Goal: Task Accomplishment & Management: Use online tool/utility

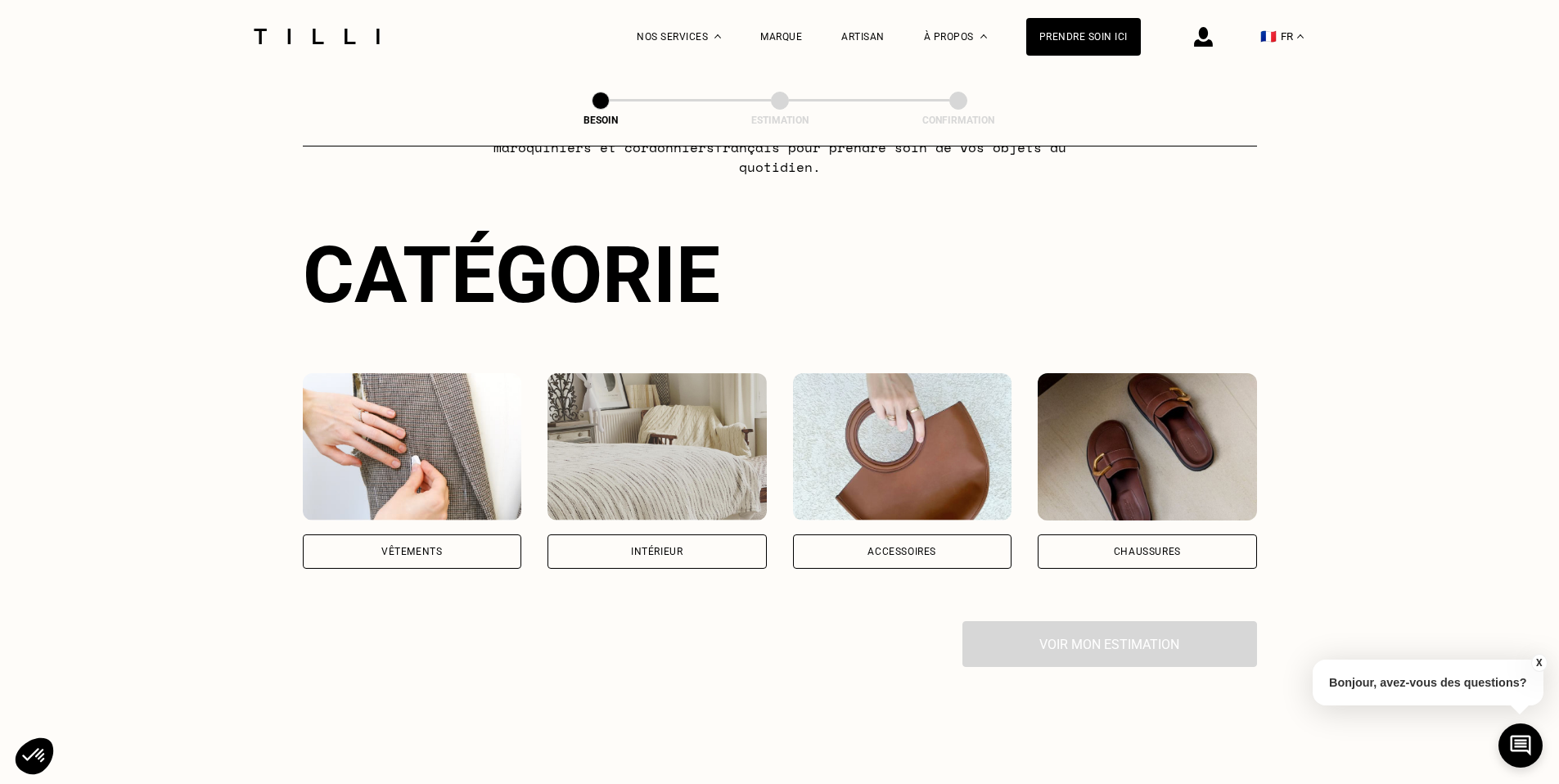
scroll to position [273, 0]
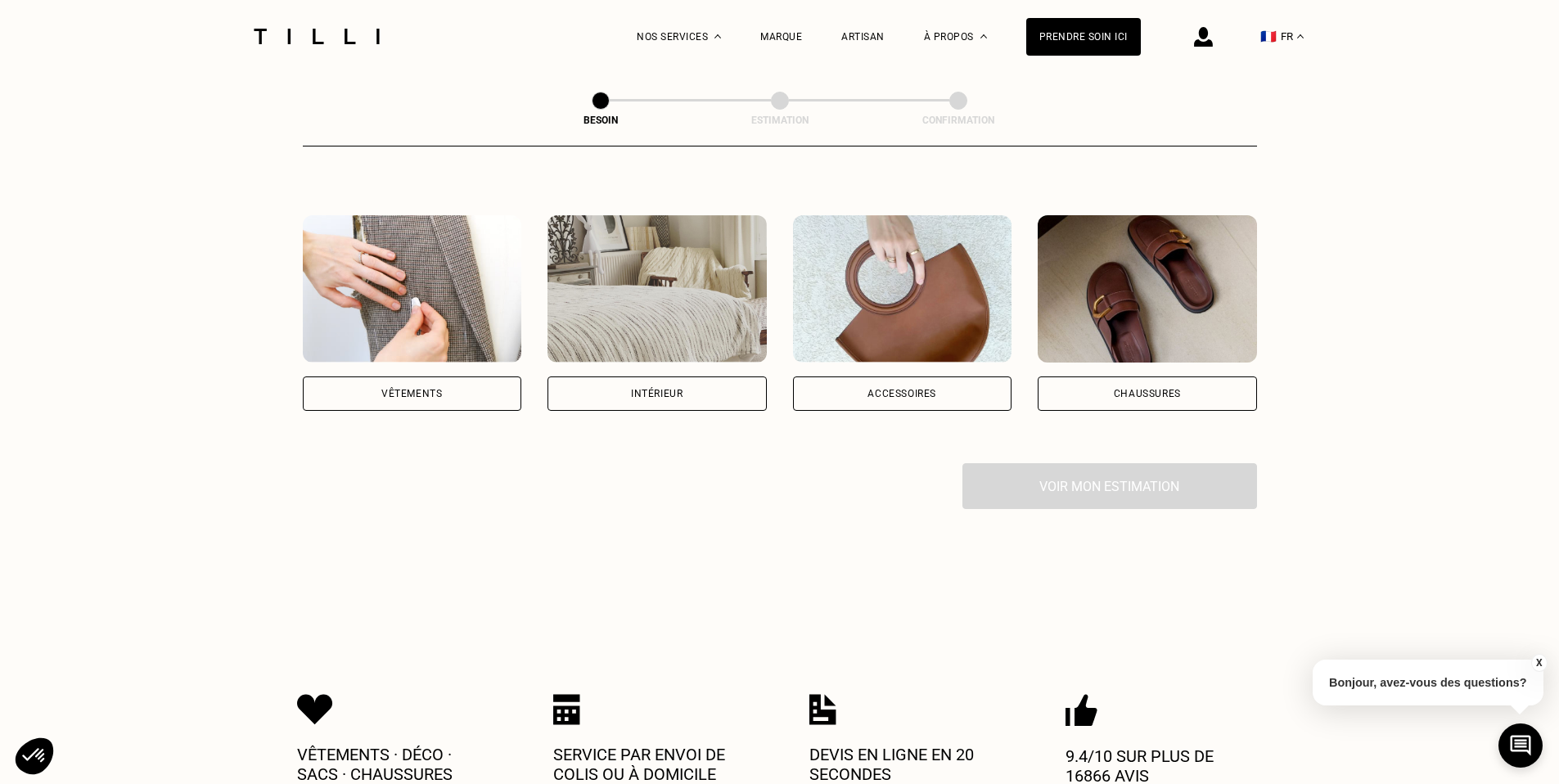
click at [419, 383] on div "Vêtements" at bounding box center [412, 393] width 220 height 34
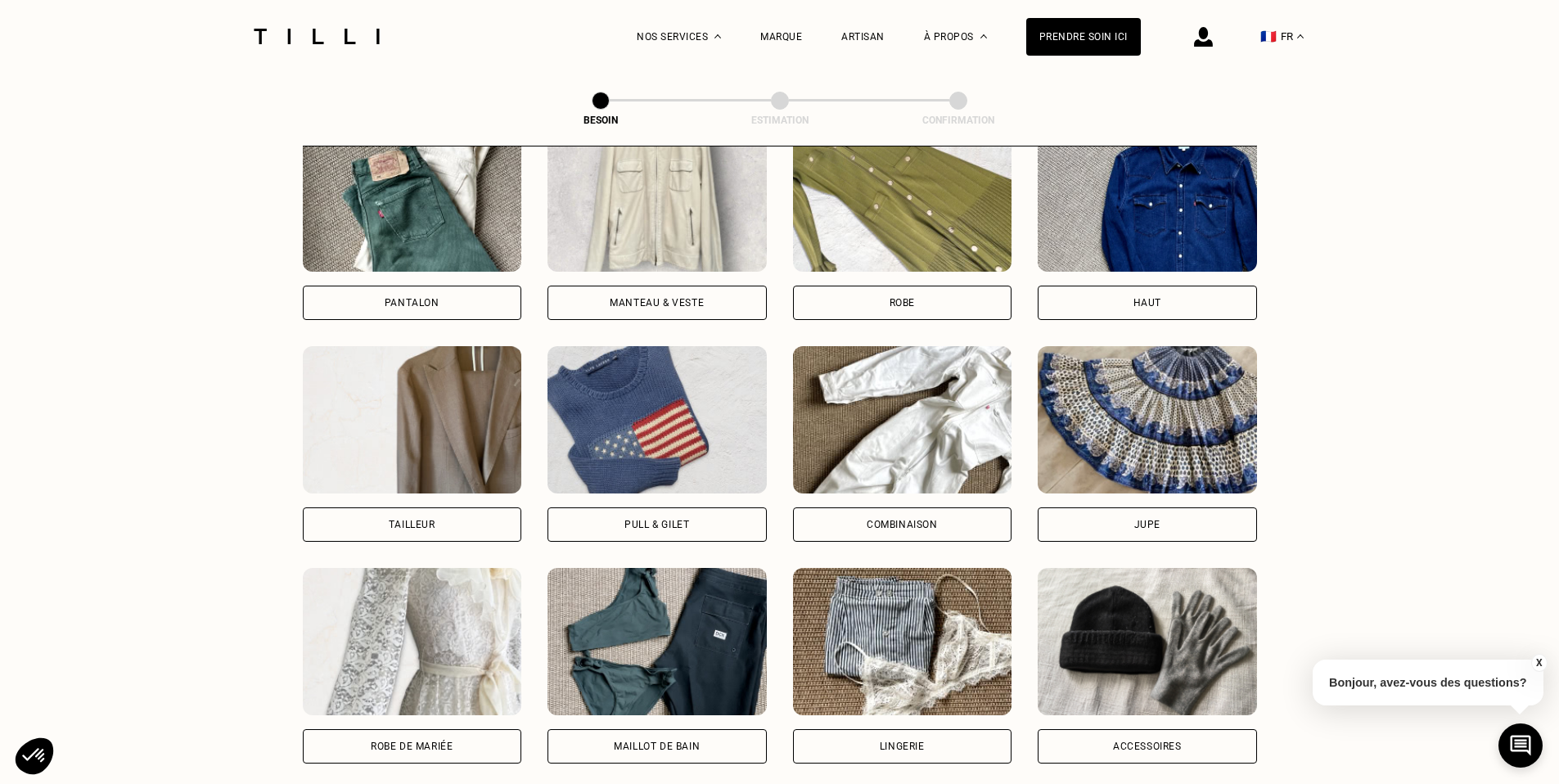
scroll to position [817, 0]
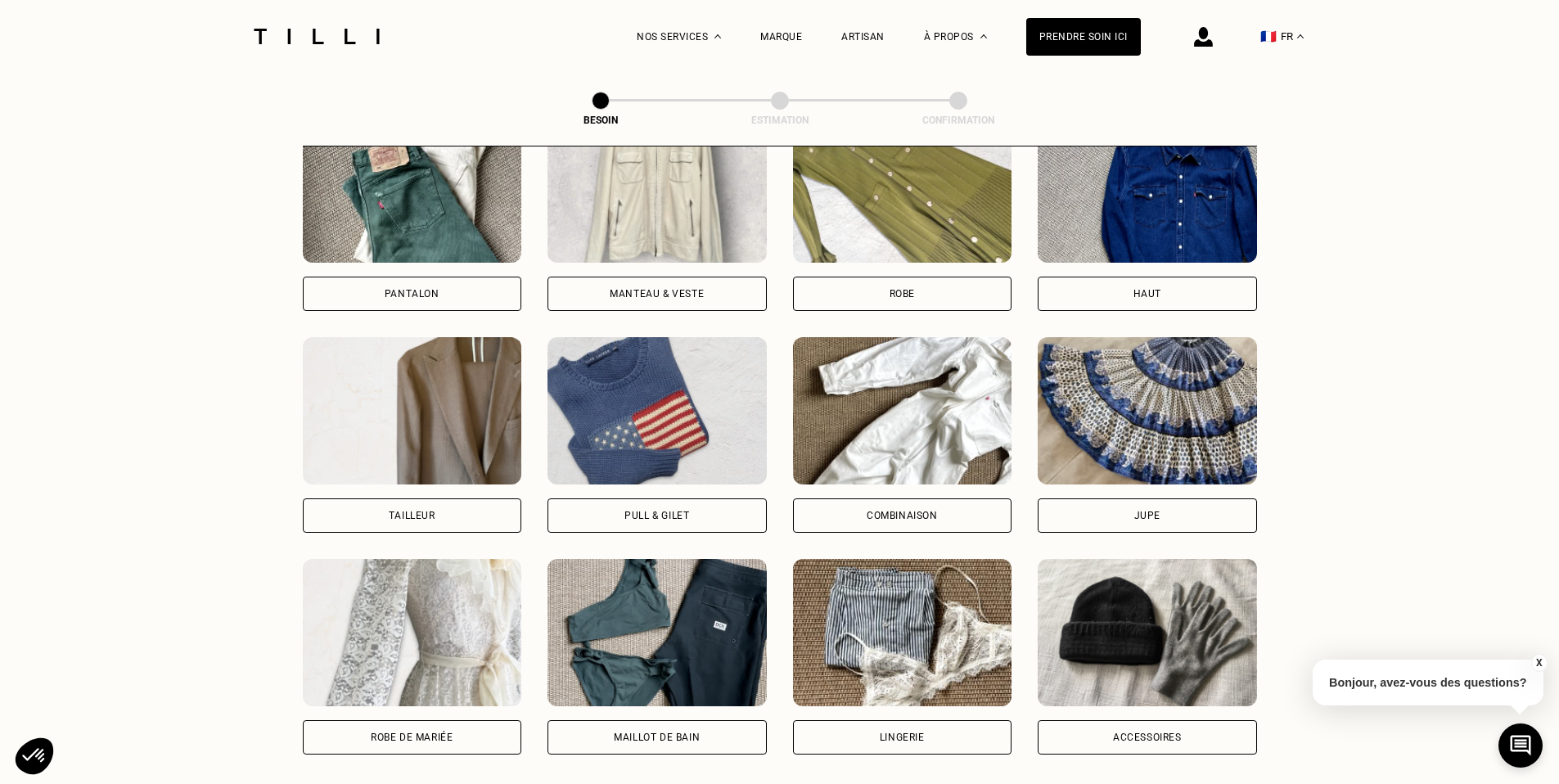
click at [676, 510] on div "Pull & gilet" at bounding box center [657, 515] width 65 height 10
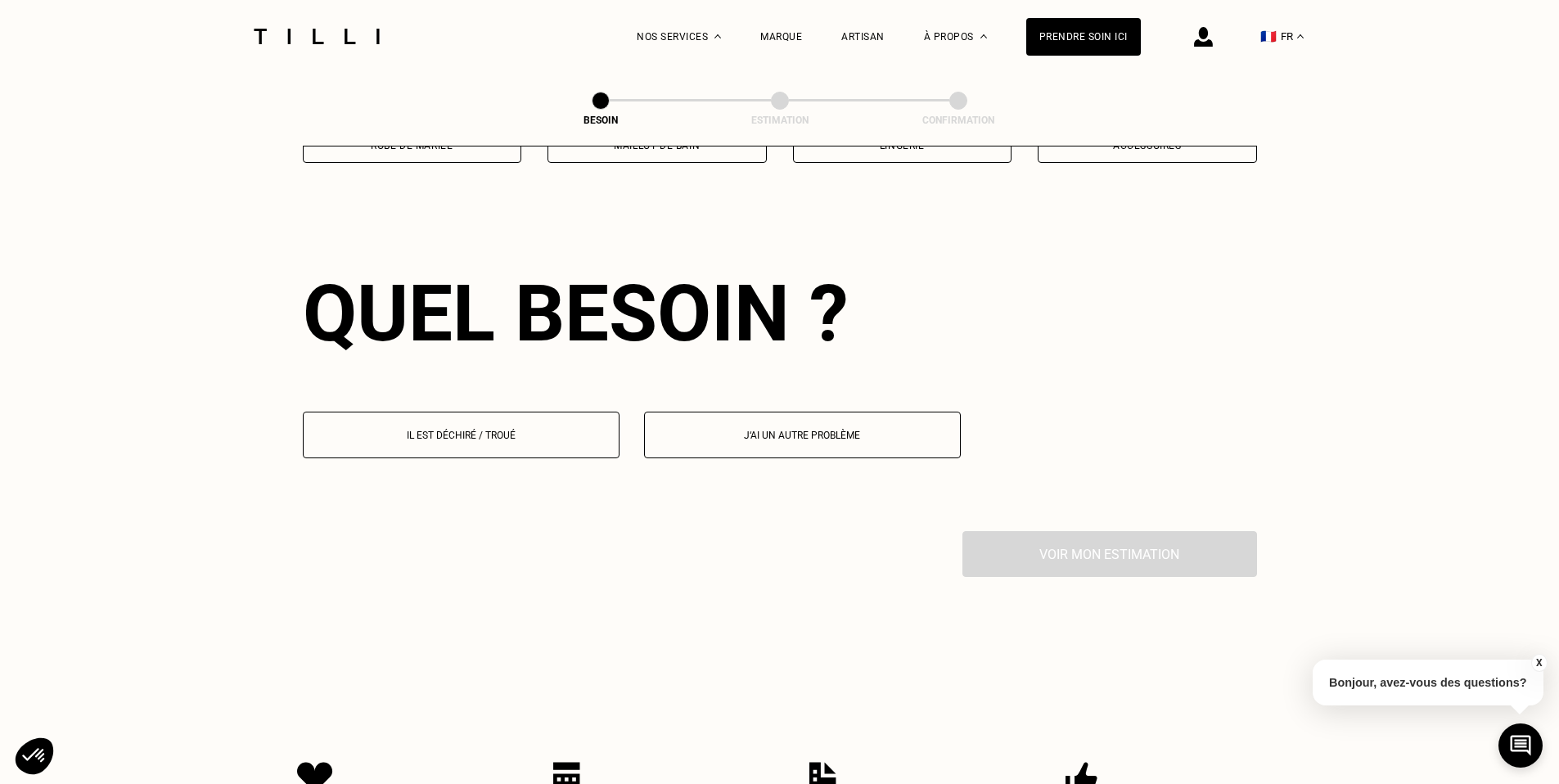
scroll to position [1420, 0]
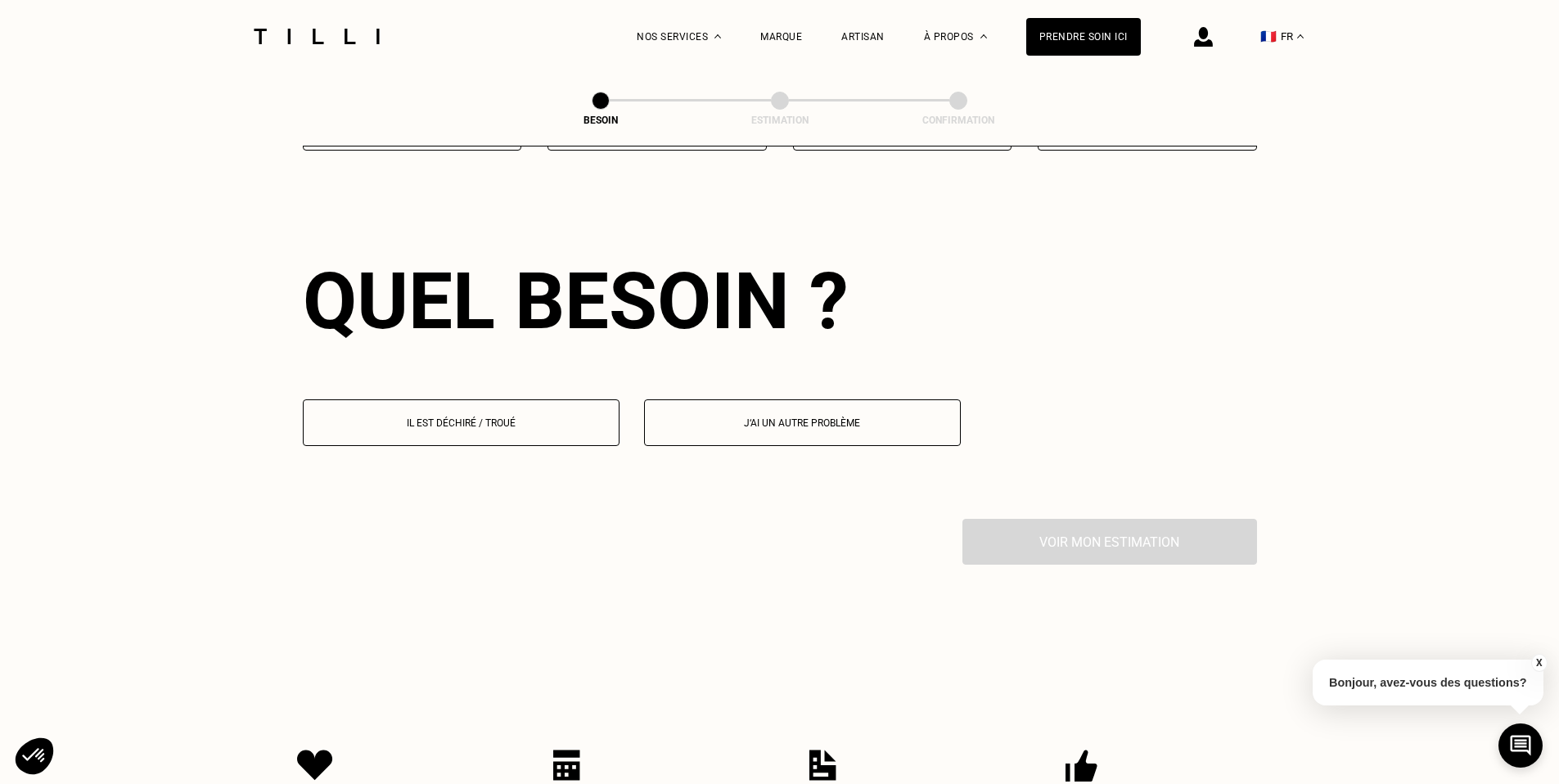
click at [518, 412] on button "Il est déchiré / troué" at bounding box center [460, 422] width 316 height 46
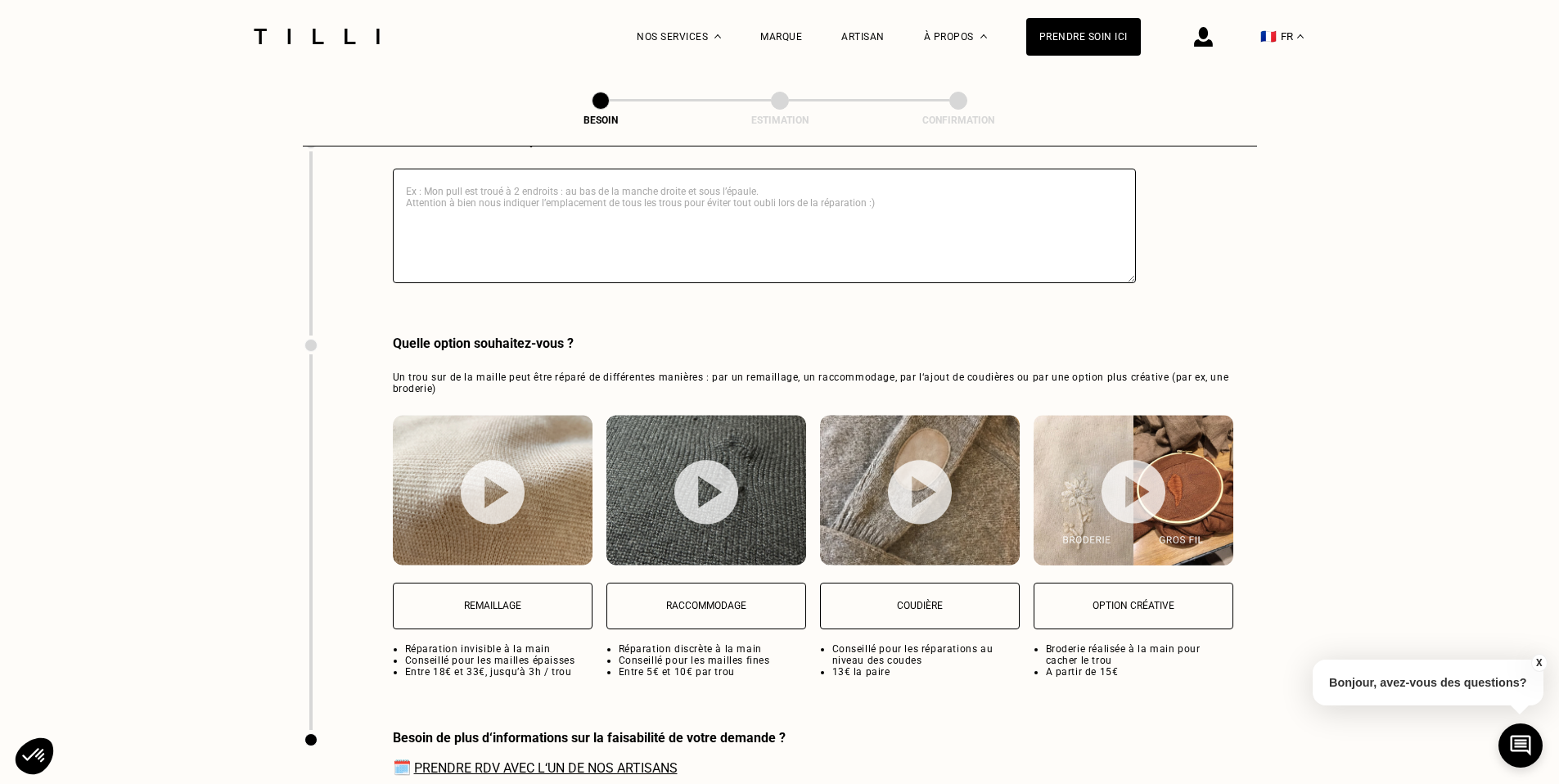
scroll to position [1969, 0]
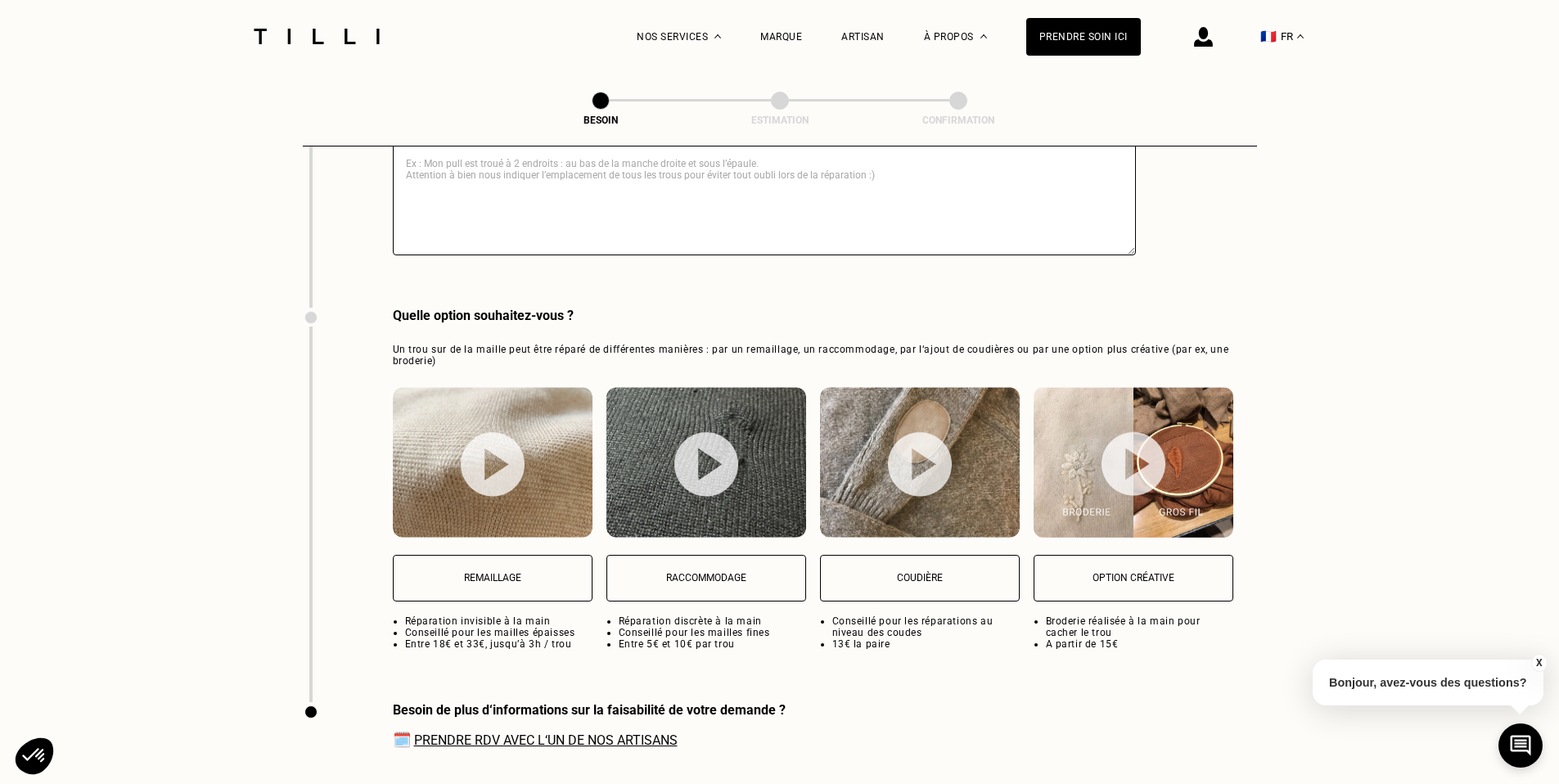
click at [515, 572] on p "Remaillage" at bounding box center [493, 578] width 181 height 12
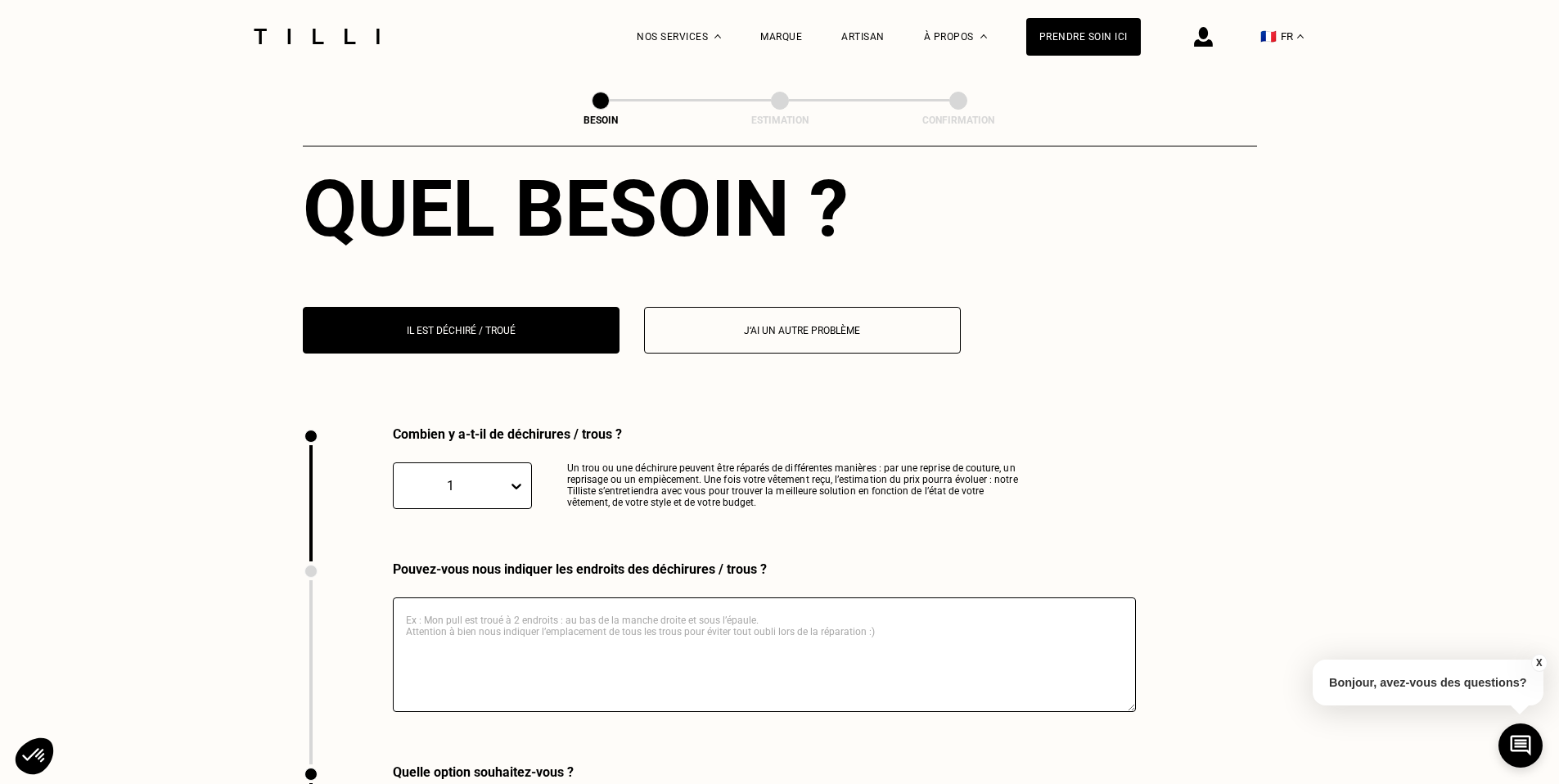
scroll to position [1512, 0]
click at [690, 605] on textarea at bounding box center [765, 655] width 743 height 114
click at [423, 599] on textarea at bounding box center [765, 655] width 743 height 114
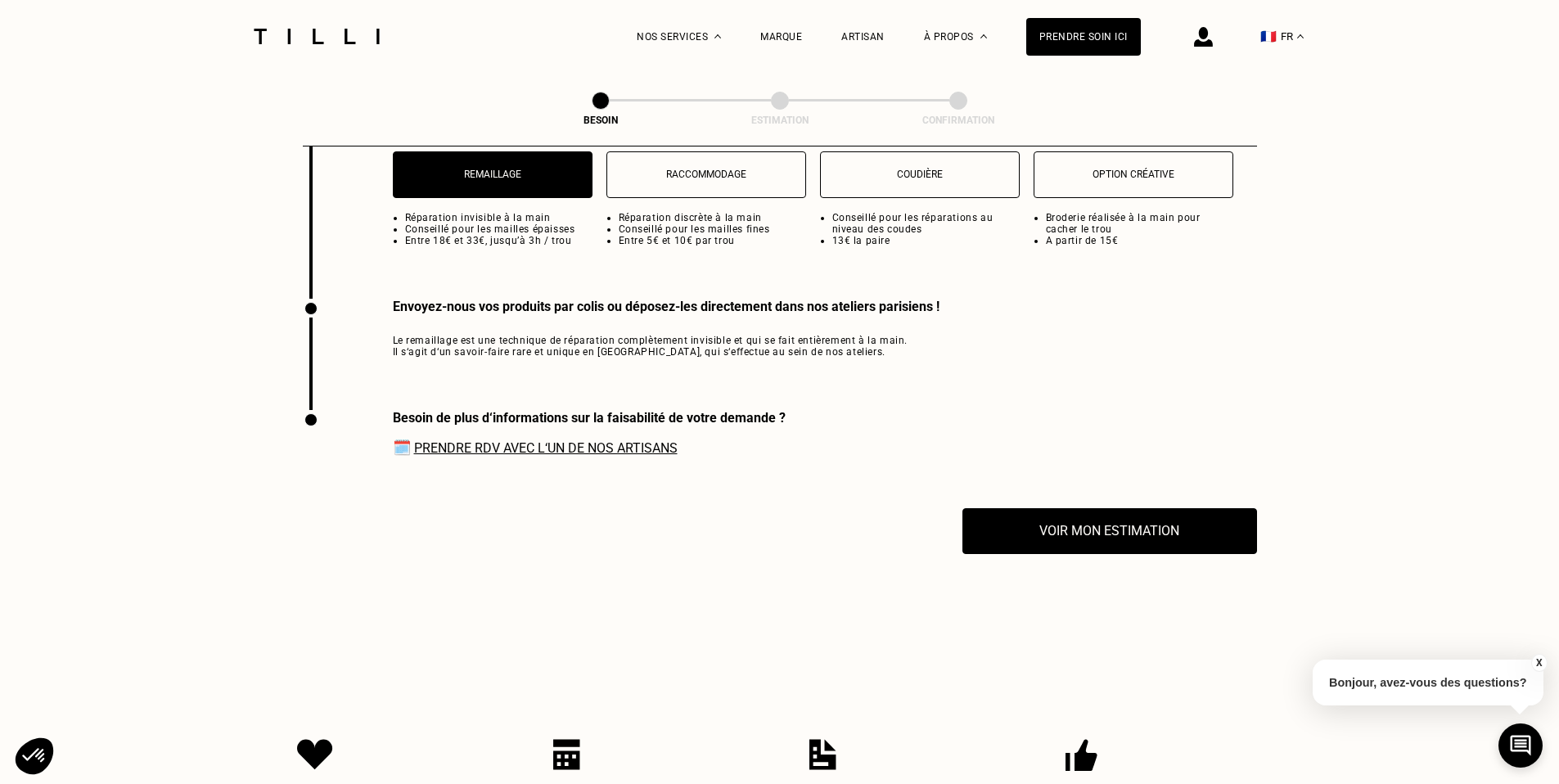
scroll to position [2526, 0]
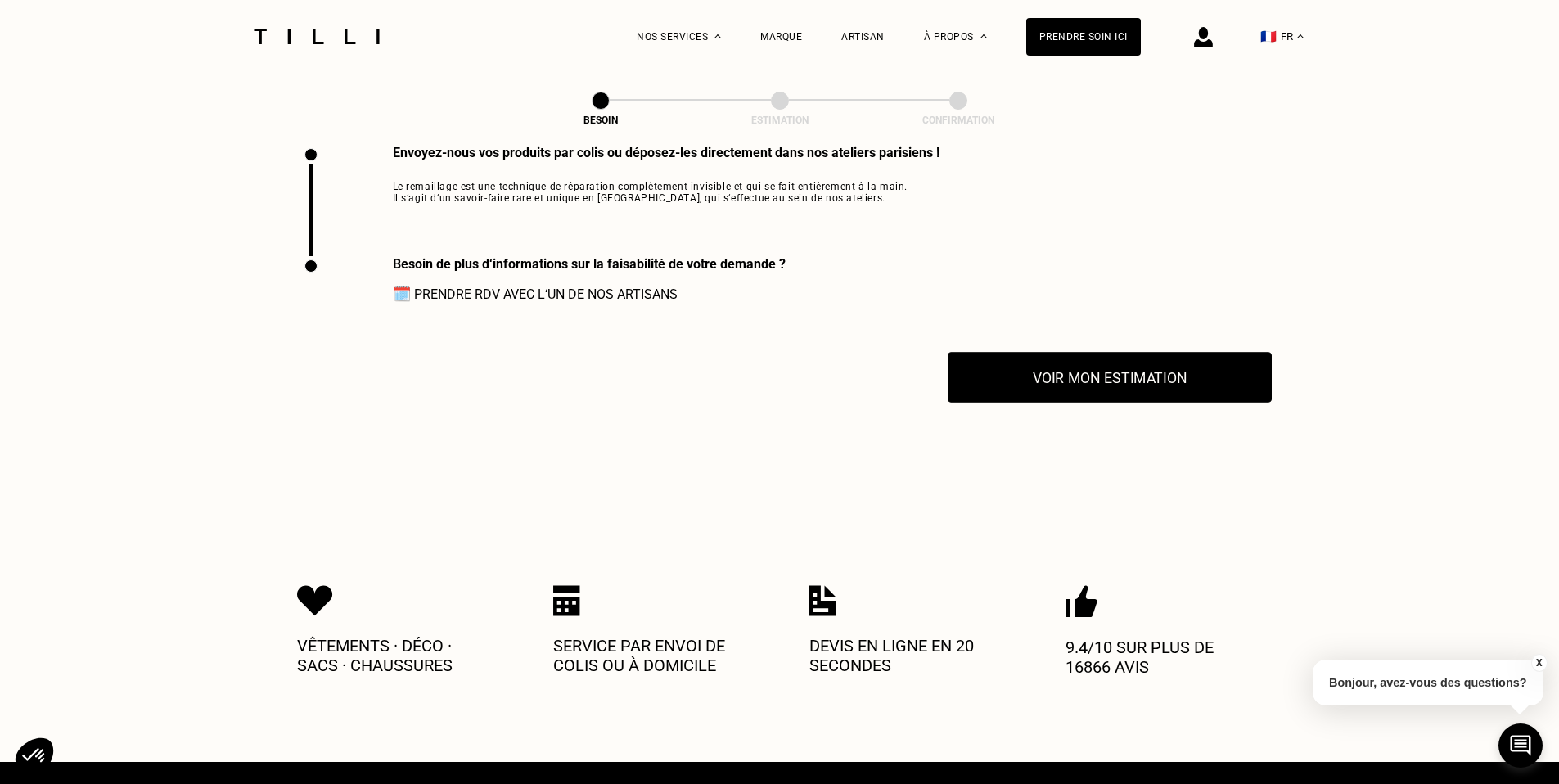
type textarea "deux endroits"
click at [1055, 366] on button "Voir mon estimation" at bounding box center [1110, 377] width 324 height 51
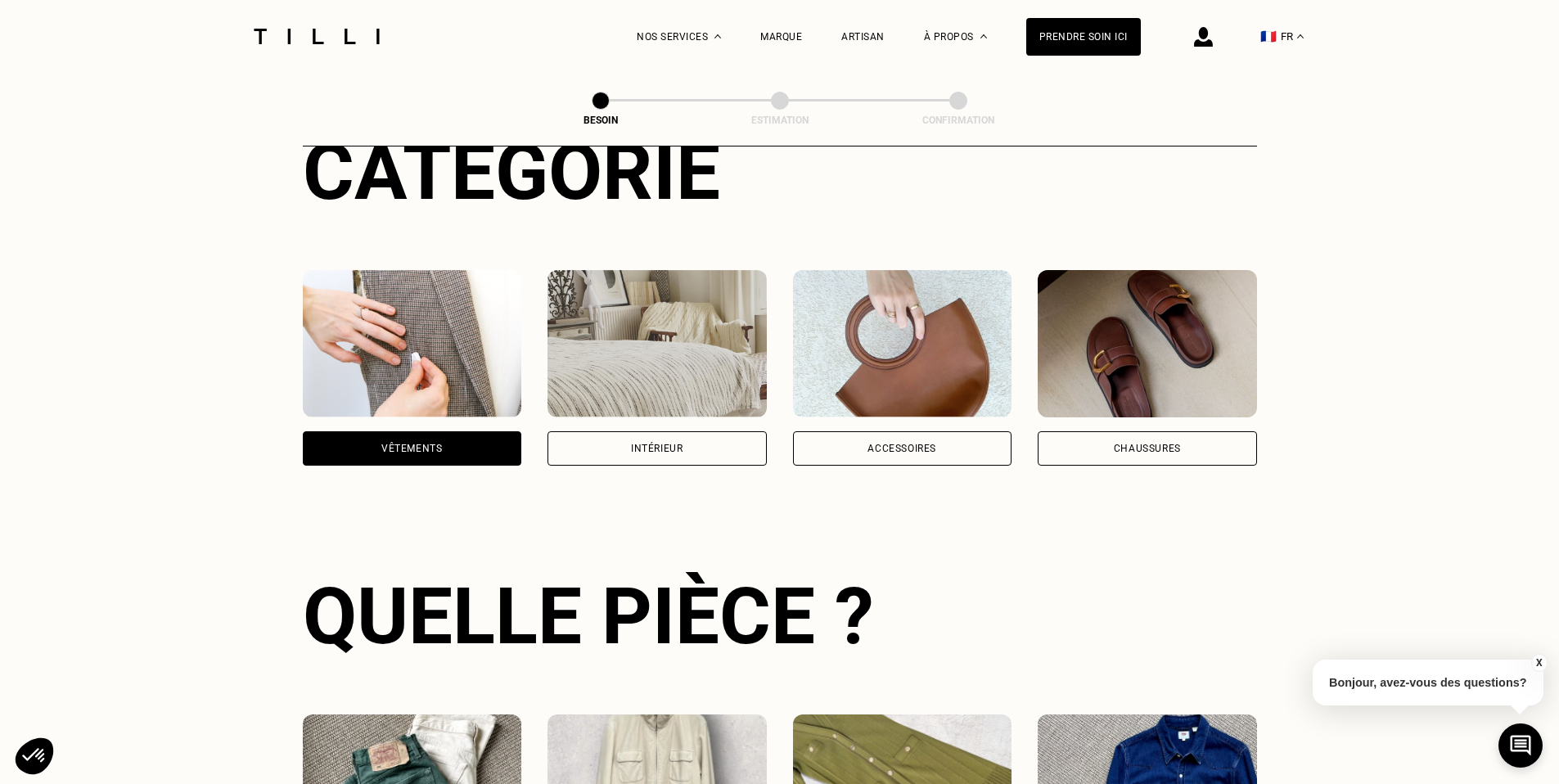
scroll to position [0, 0]
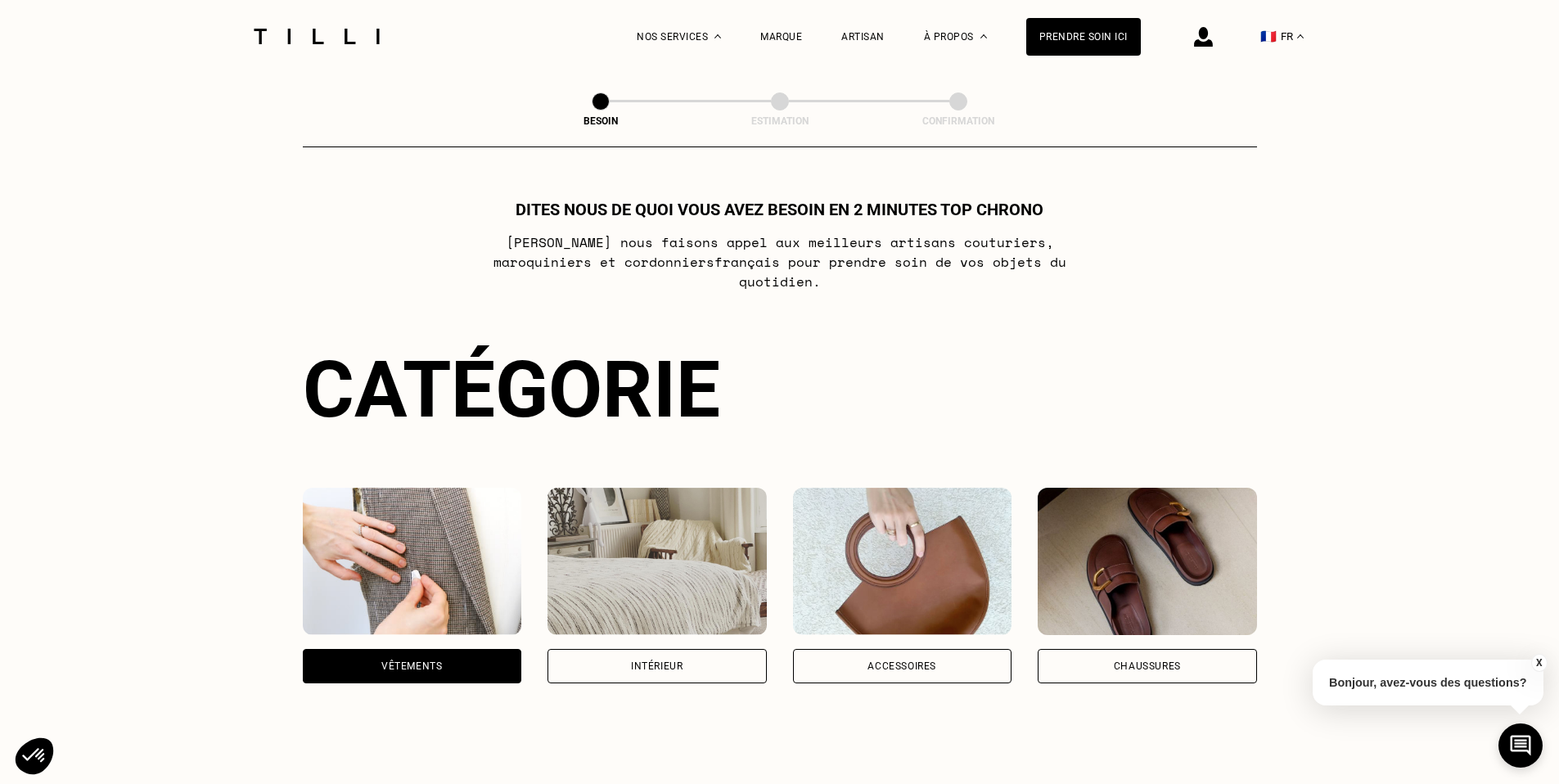
click at [343, 38] on img at bounding box center [317, 36] width 138 height 16
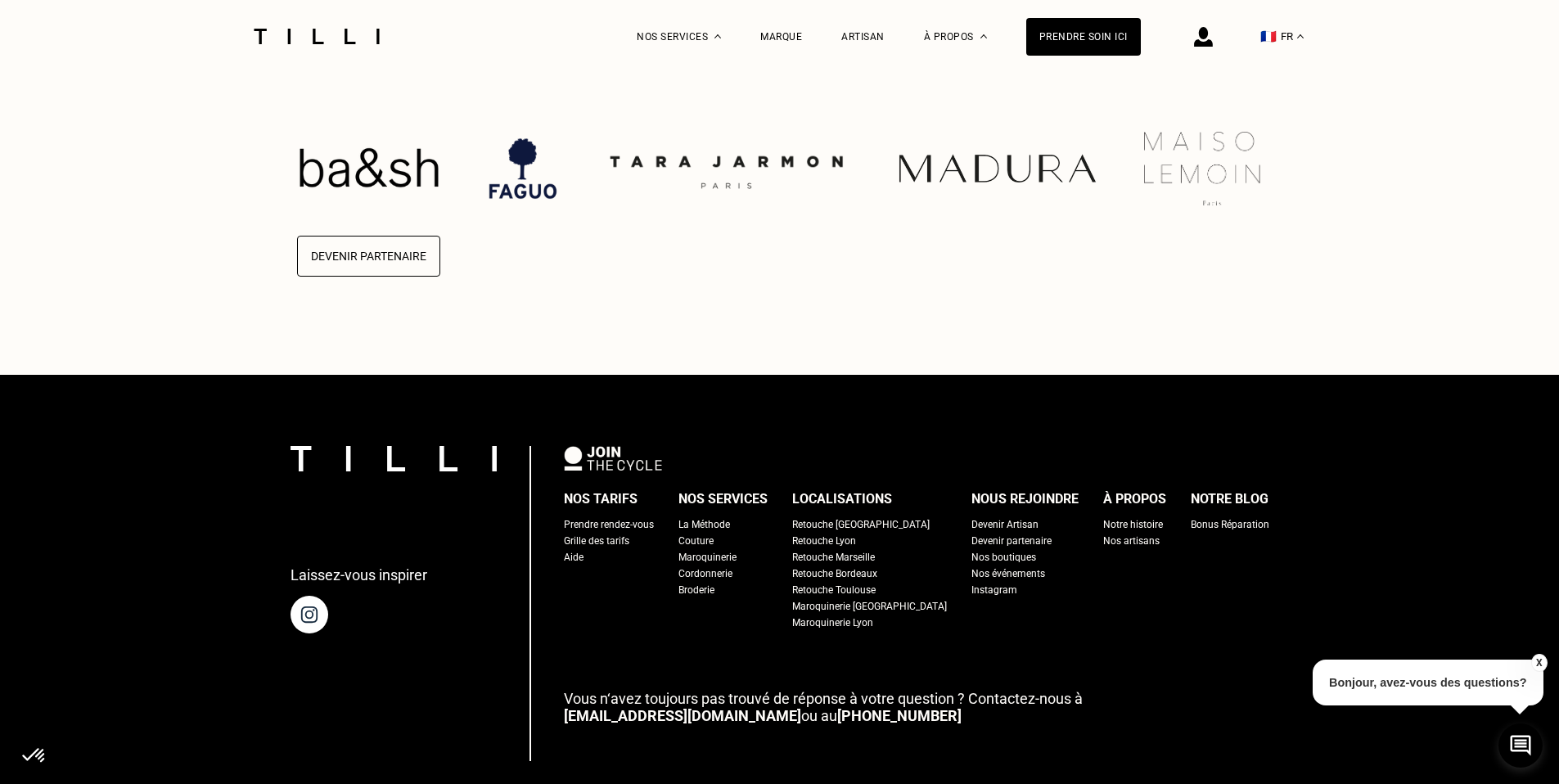
scroll to position [4243, 0]
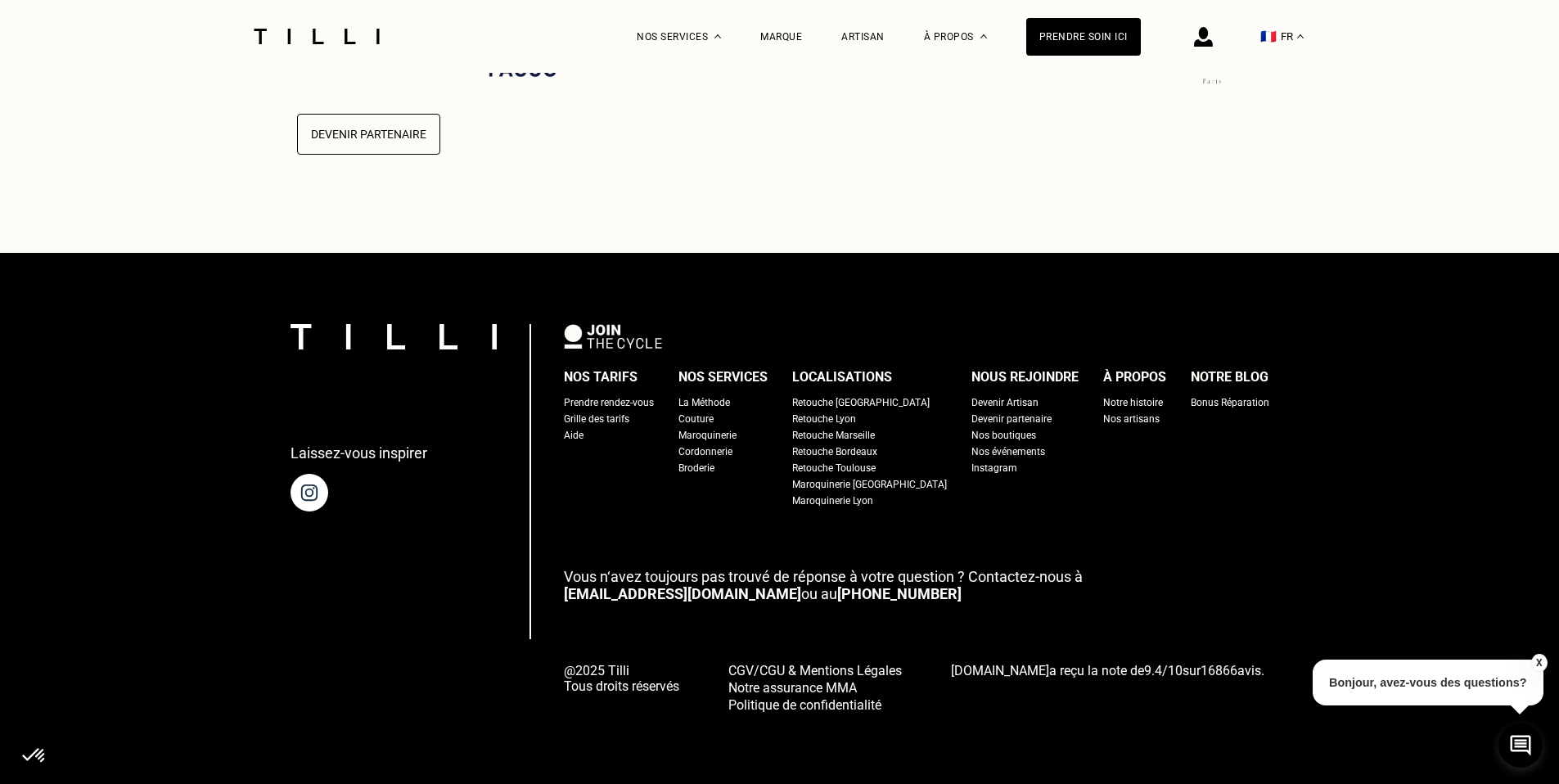
click at [869, 404] on div "Retouche [GEOGRAPHIC_DATA]" at bounding box center [861, 402] width 138 height 17
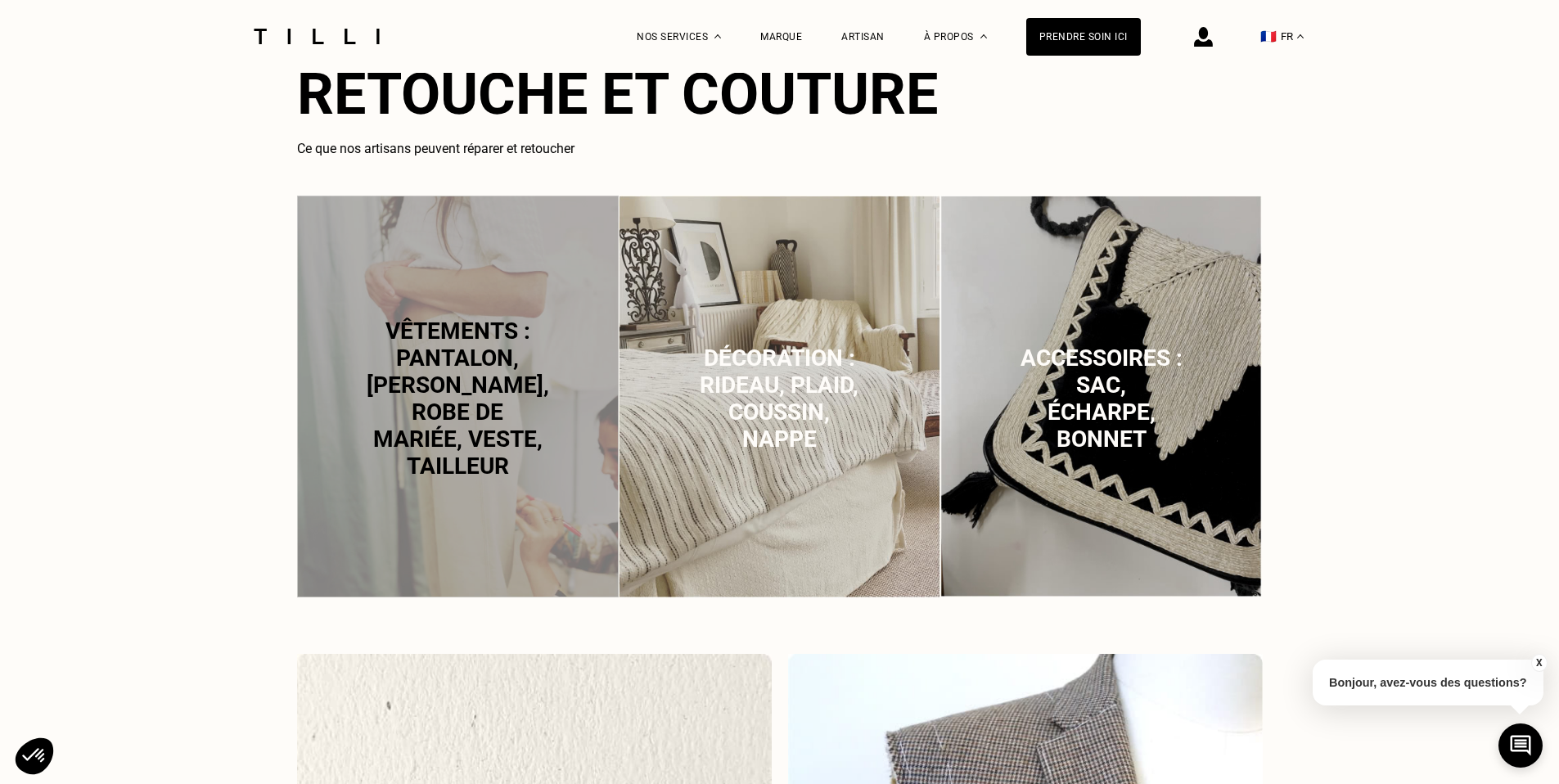
scroll to position [1217, 0]
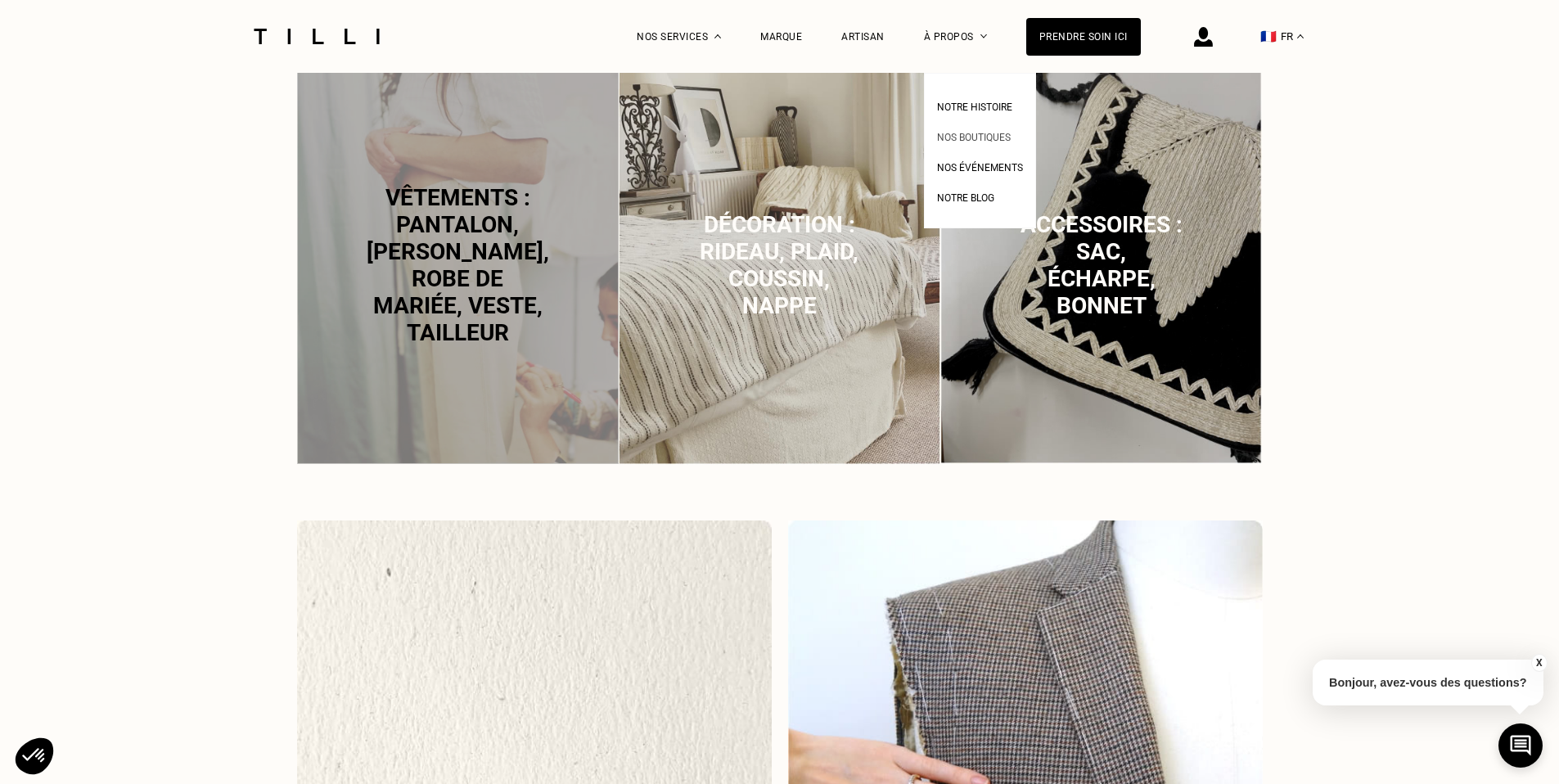
click at [980, 140] on span "Nos boutiques" at bounding box center [974, 138] width 74 height 12
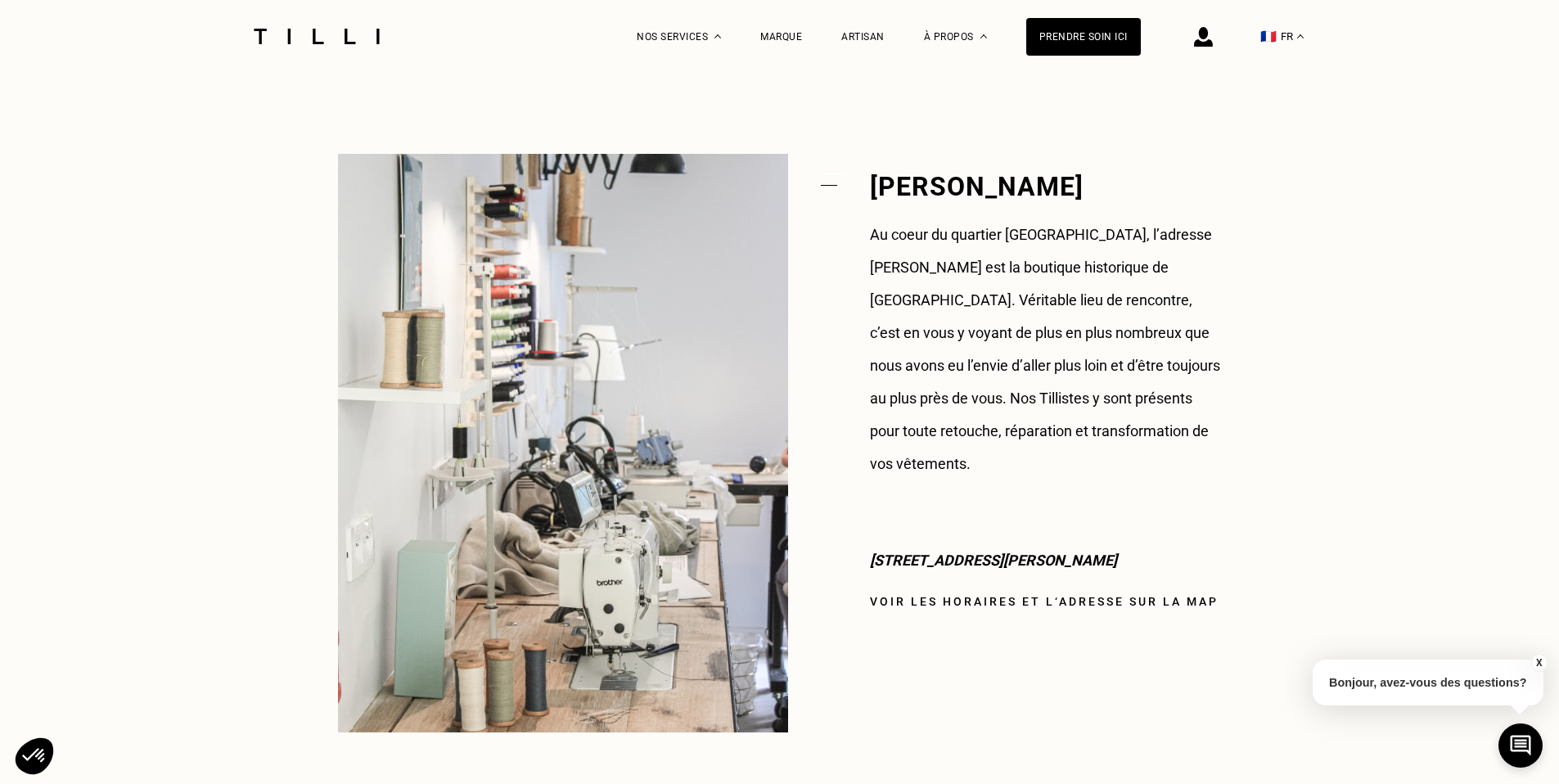
scroll to position [1365, 0]
